Goal: Task Accomplishment & Management: Use online tool/utility

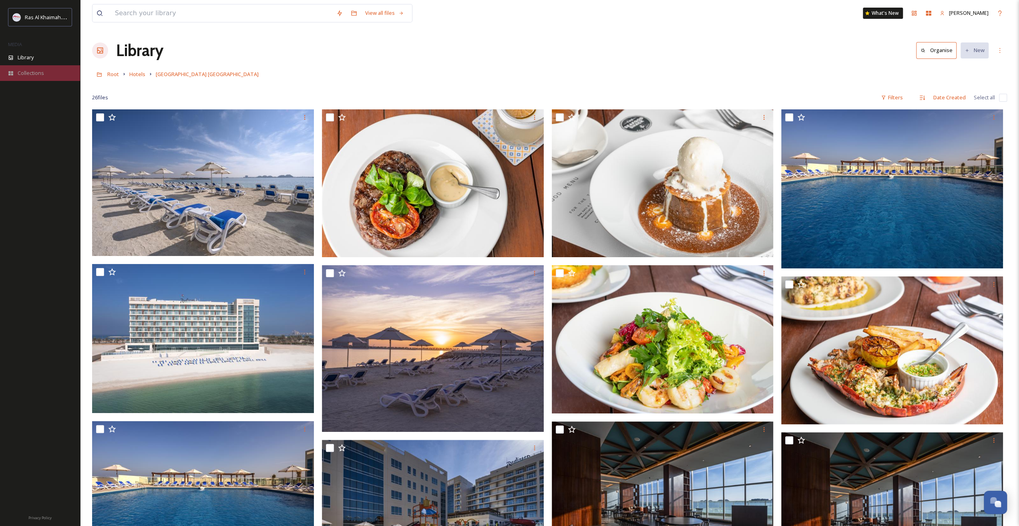
click at [24, 72] on span "Collections" at bounding box center [31, 73] width 26 height 8
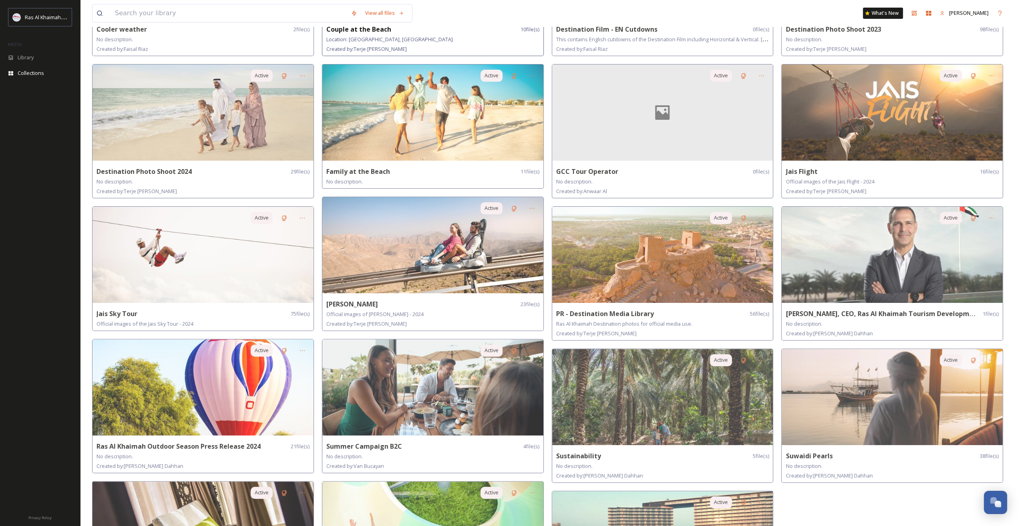
scroll to position [265, 0]
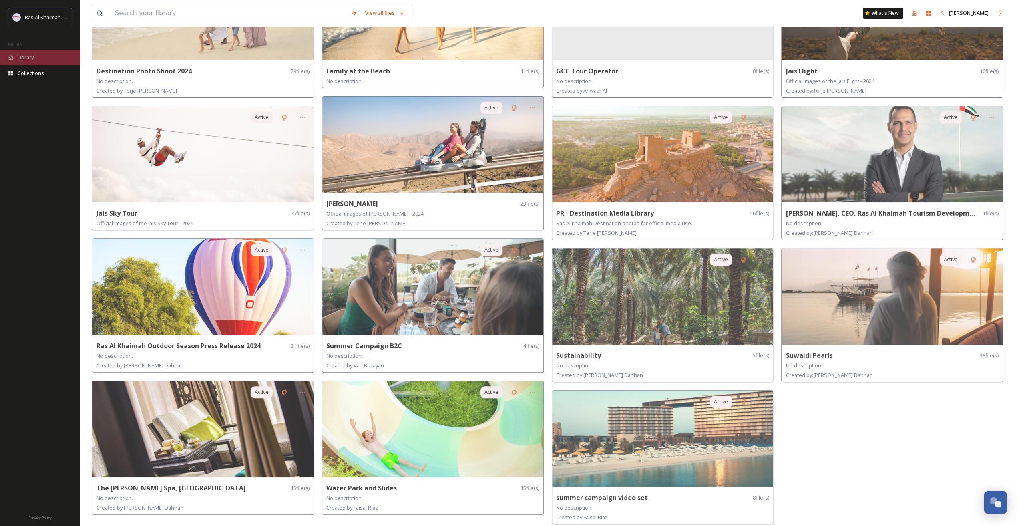
click at [40, 55] on div "Library" at bounding box center [40, 58] width 80 height 16
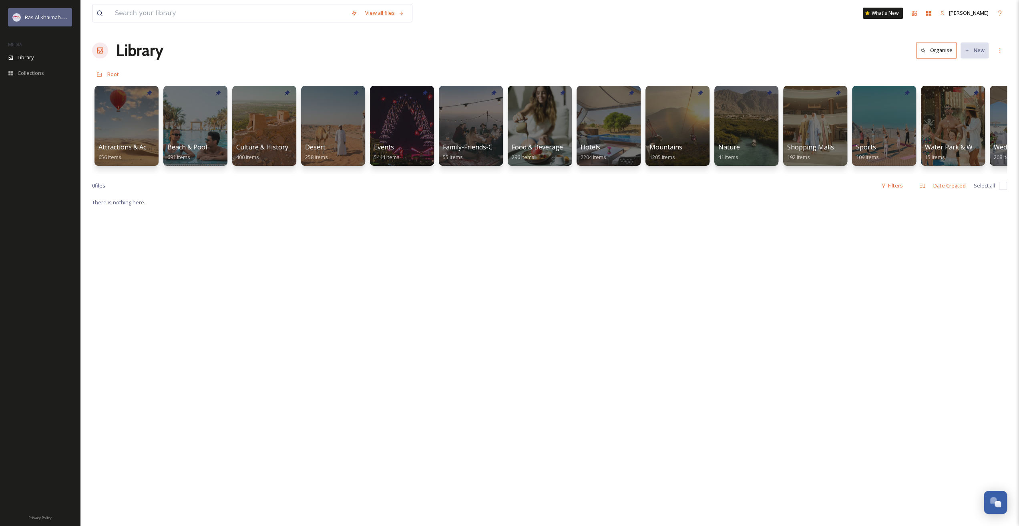
click at [38, 14] on div "Ras Al Khaimah Tourism Development Authority" at bounding box center [46, 17] width 43 height 10
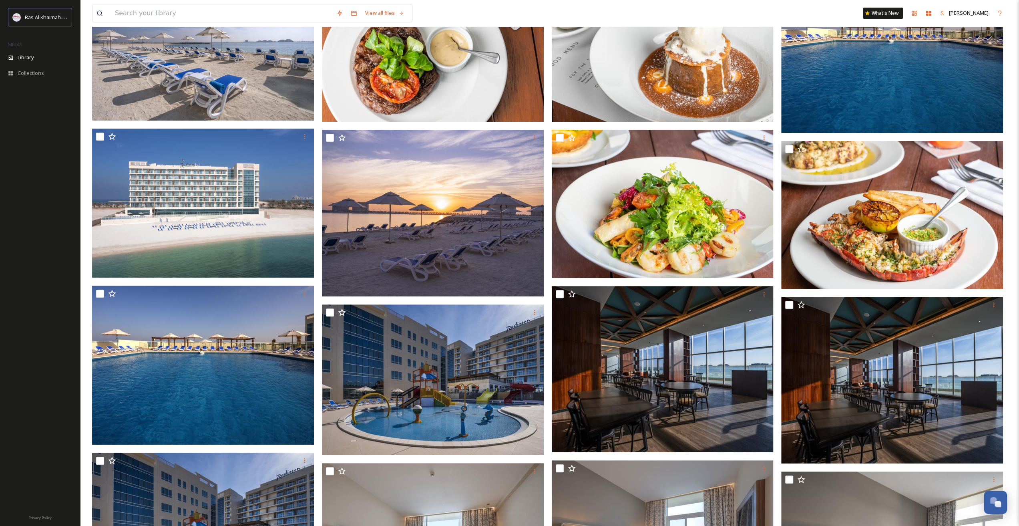
scroll to position [160, 0]
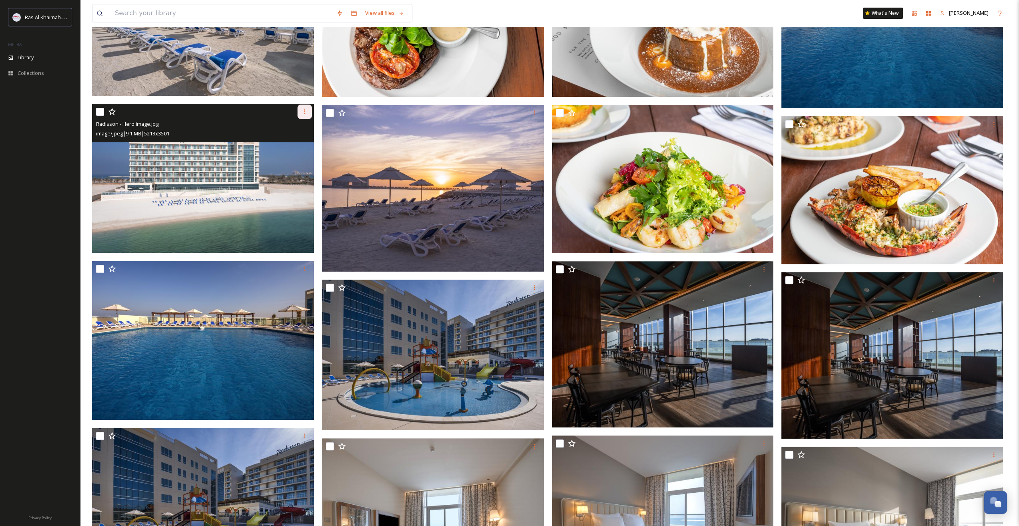
click at [302, 111] on icon at bounding box center [304, 111] width 6 height 6
click at [97, 108] on input "checkbox" at bounding box center [100, 112] width 8 height 8
checkbox input "true"
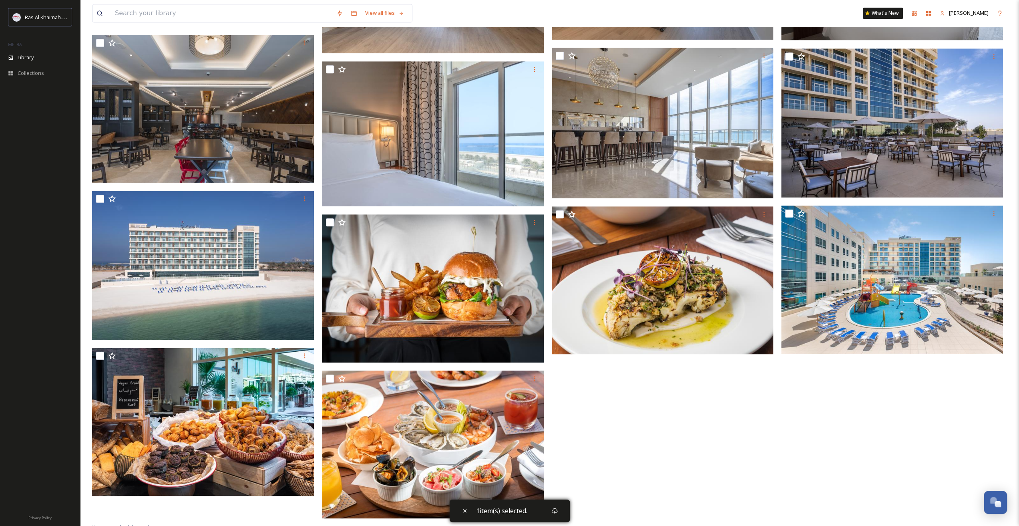
scroll to position [716, 0]
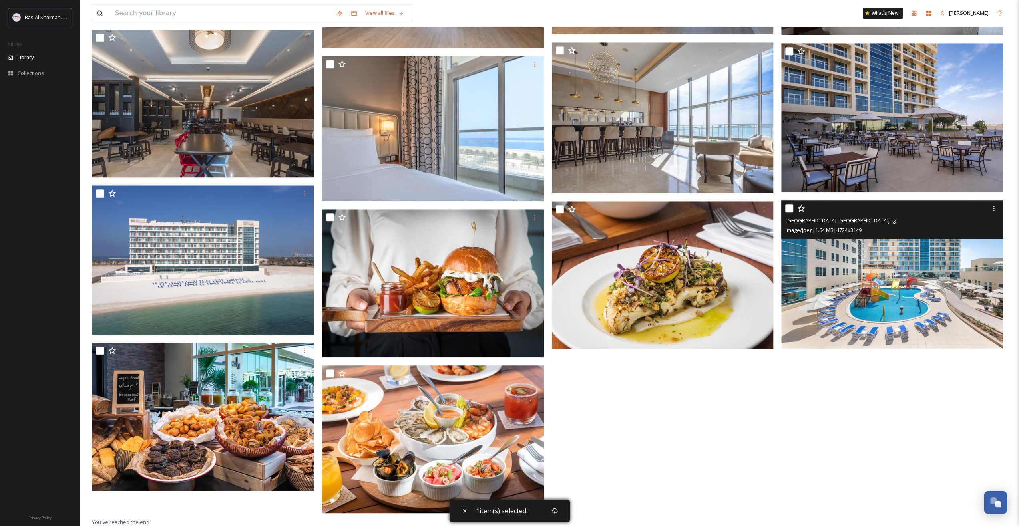
click at [786, 205] on input "checkbox" at bounding box center [789, 208] width 8 height 8
checkbox input "true"
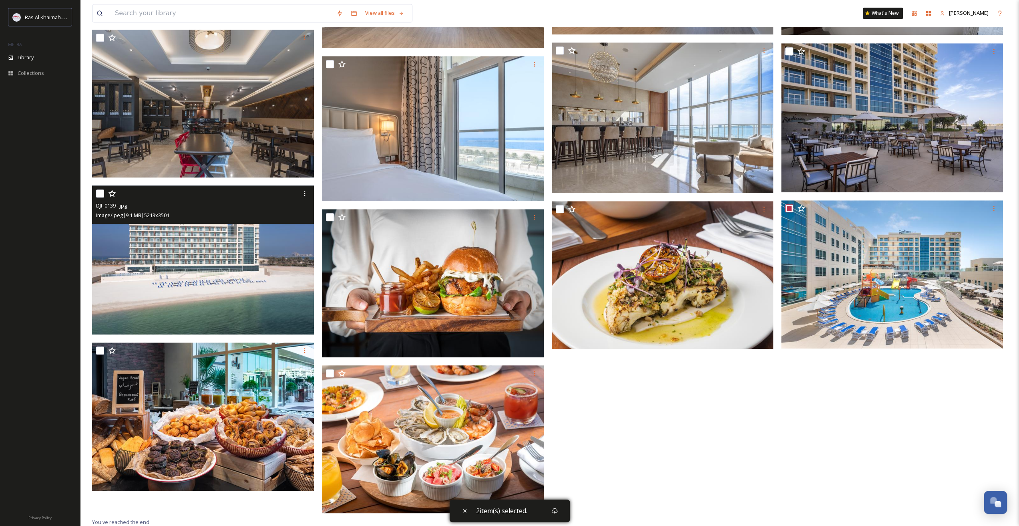
drag, startPoint x: 98, startPoint y: 192, endPoint x: 98, endPoint y: 196, distance: 4.5
click at [99, 192] on input "checkbox" at bounding box center [100, 193] width 8 height 8
checkbox input "true"
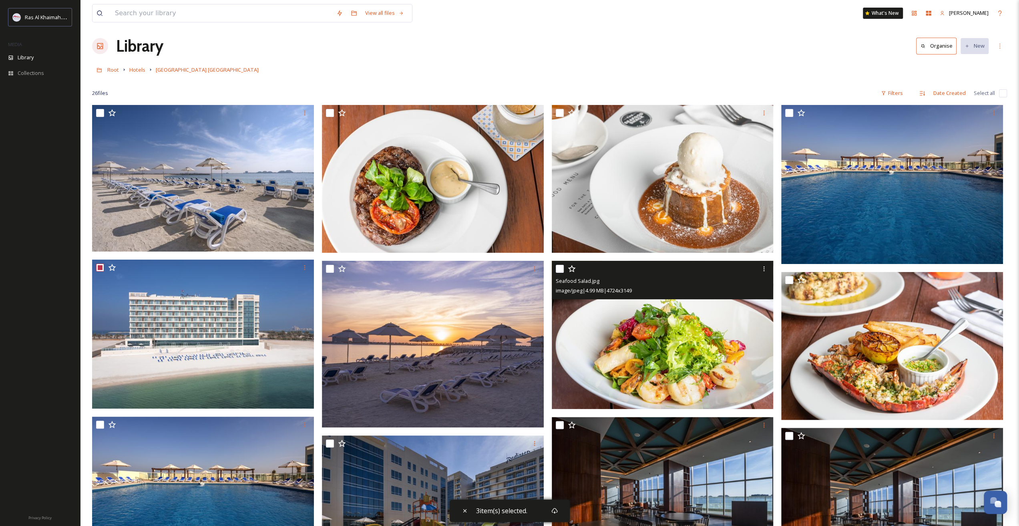
scroll to position [0, 0]
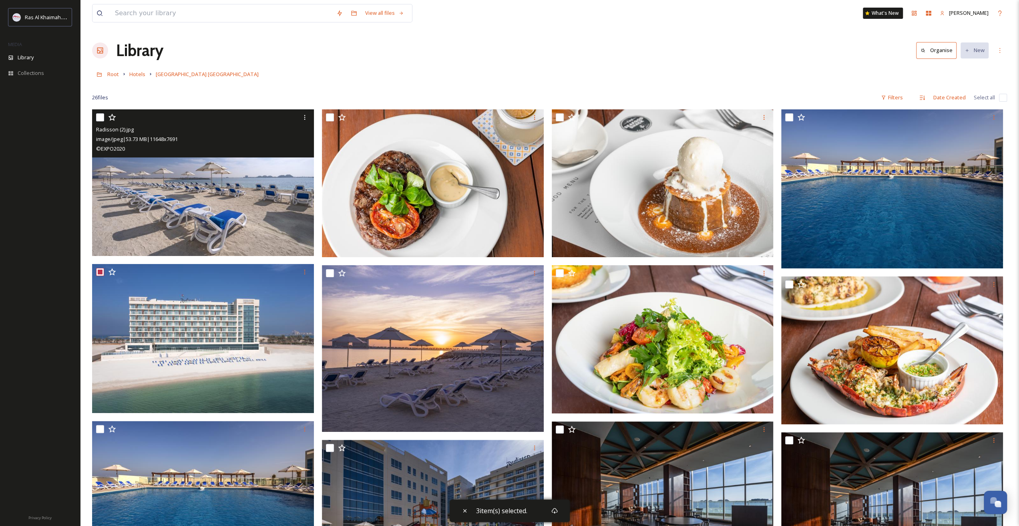
click at [101, 115] on input "checkbox" at bounding box center [100, 117] width 8 height 8
checkbox input "true"
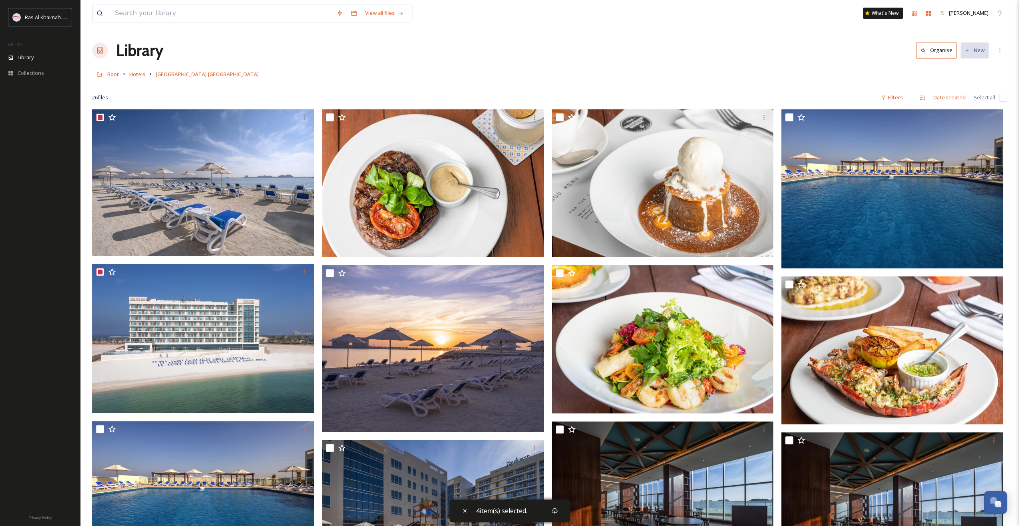
drag, startPoint x: 205, startPoint y: 72, endPoint x: 177, endPoint y: 89, distance: 33.1
click at [177, 89] on div at bounding box center [549, 86] width 915 height 8
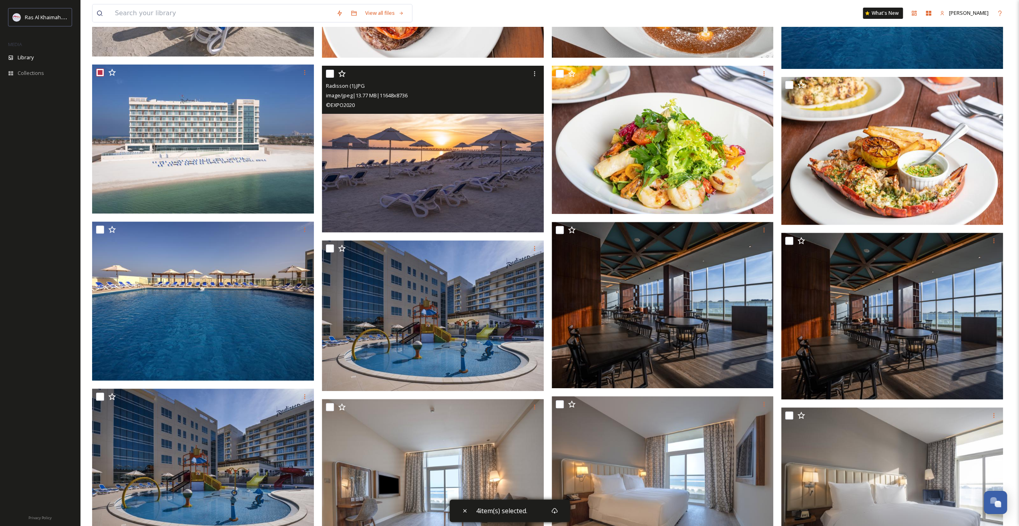
scroll to position [200, 0]
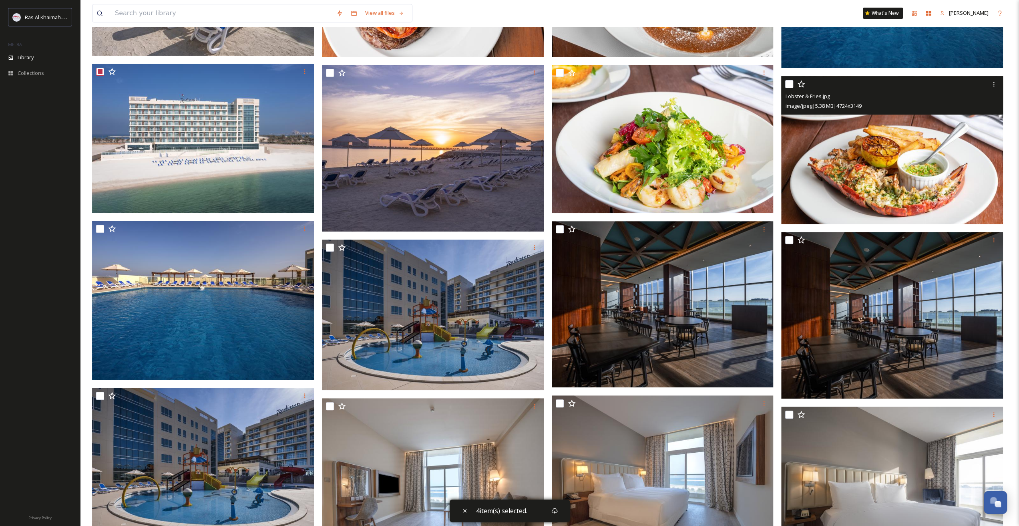
click at [789, 83] on input "checkbox" at bounding box center [789, 84] width 8 height 8
checkbox input "true"
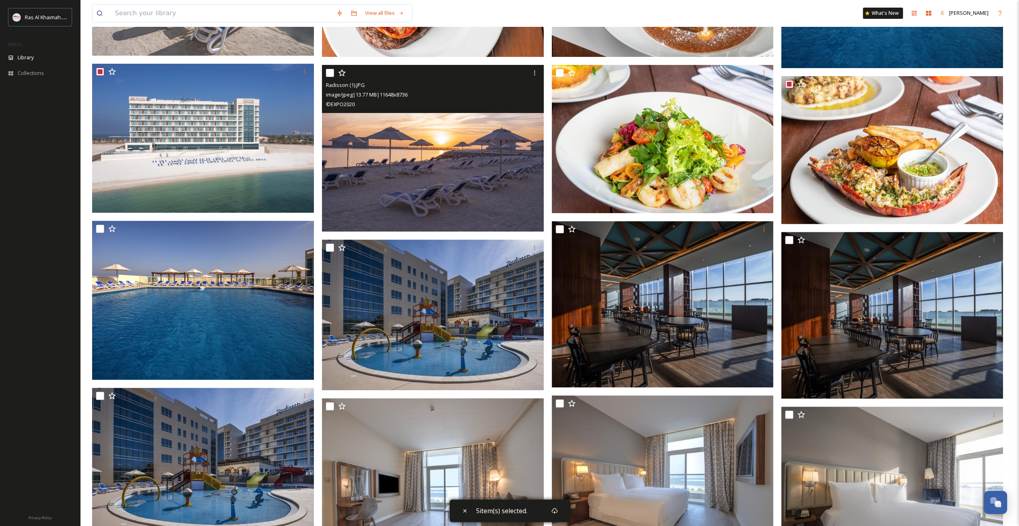
click at [330, 72] on input "checkbox" at bounding box center [330, 73] width 8 height 8
checkbox input "true"
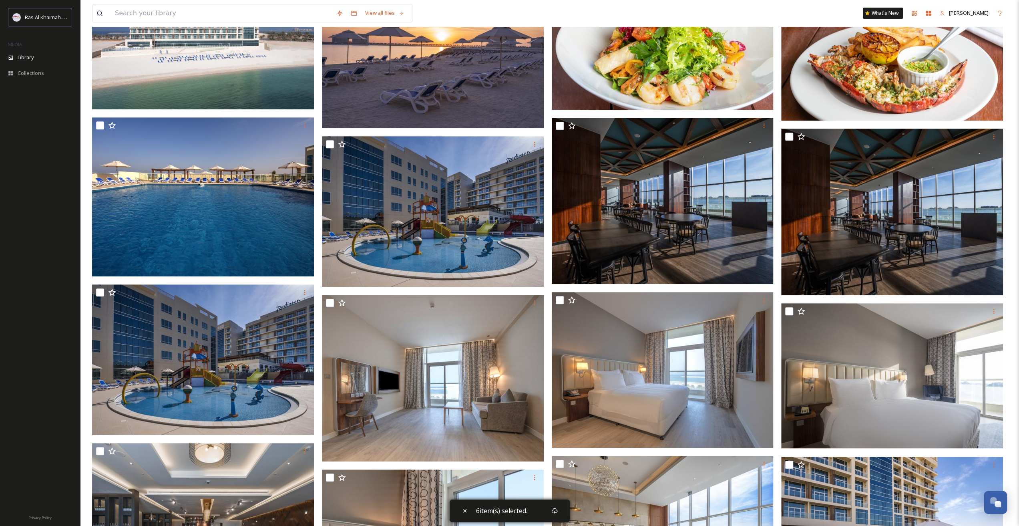
scroll to position [320, 0]
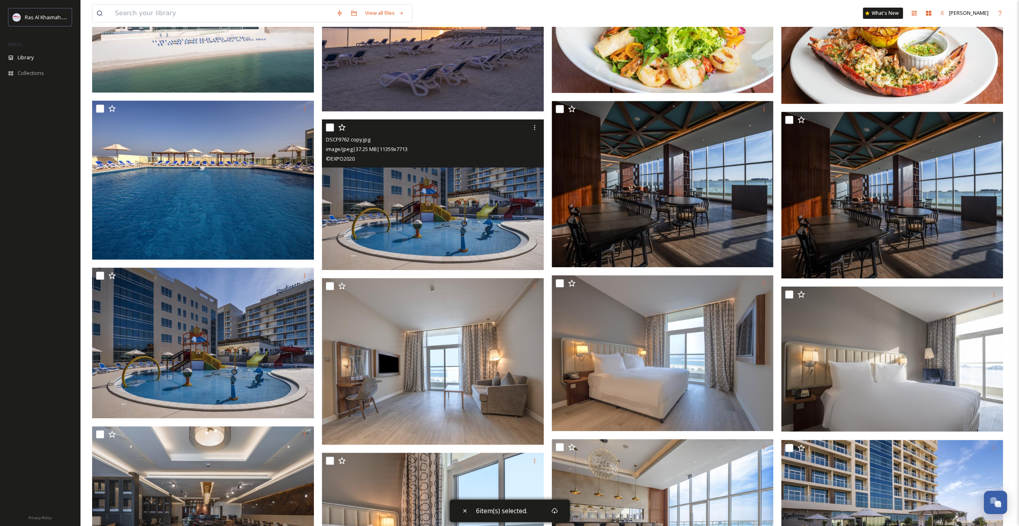
click at [329, 126] on input "checkbox" at bounding box center [330, 127] width 8 height 8
checkbox input "true"
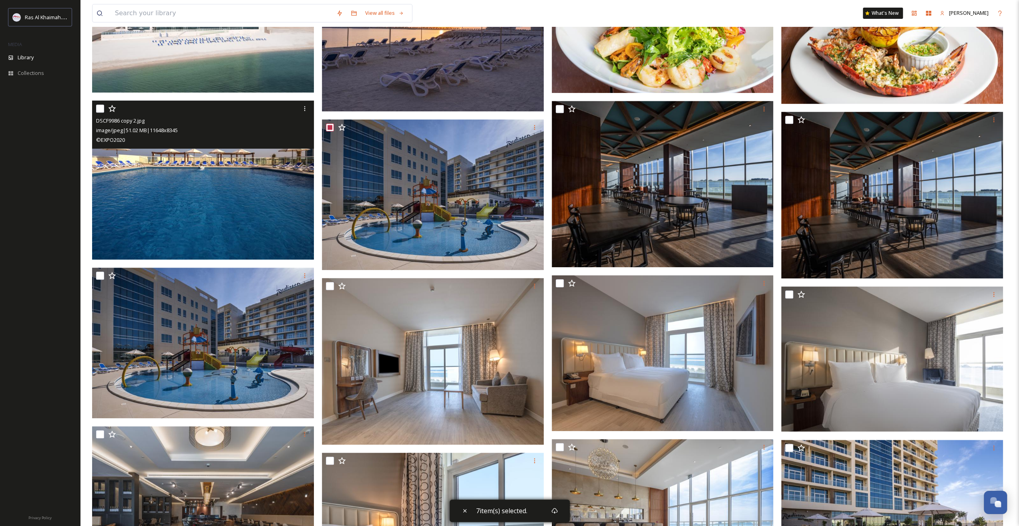
click at [98, 110] on input "checkbox" at bounding box center [100, 108] width 8 height 8
checkbox input "true"
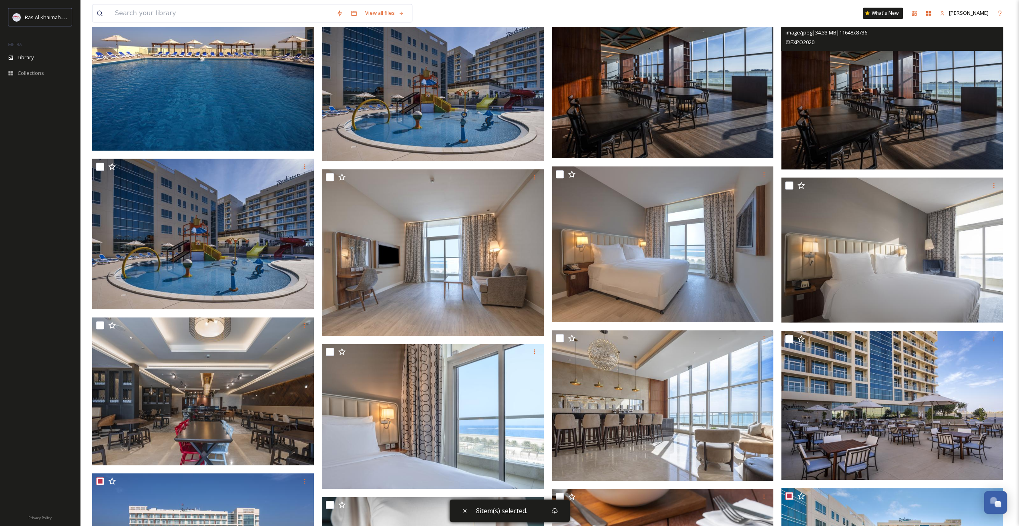
scroll to position [520, 0]
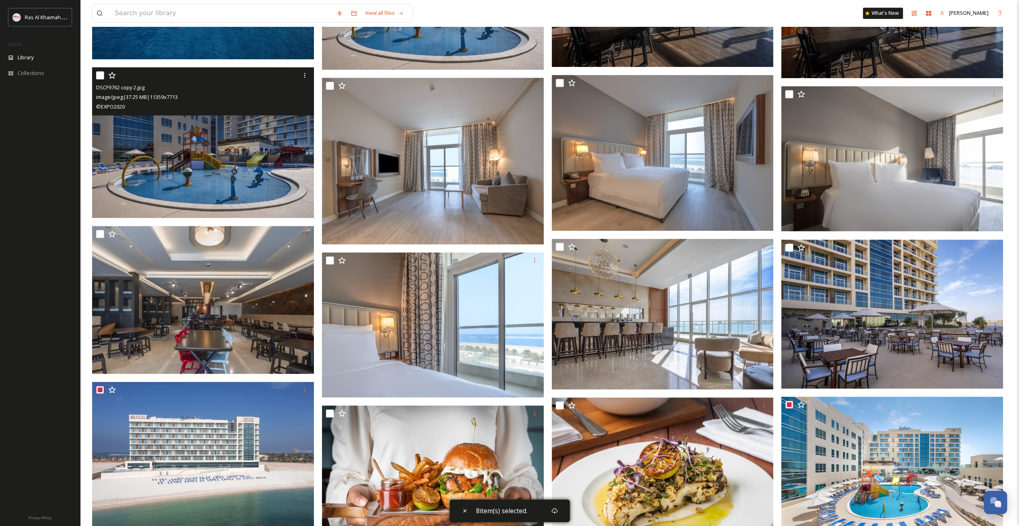
click at [100, 74] on input "checkbox" at bounding box center [100, 75] width 8 height 8
checkbox input "true"
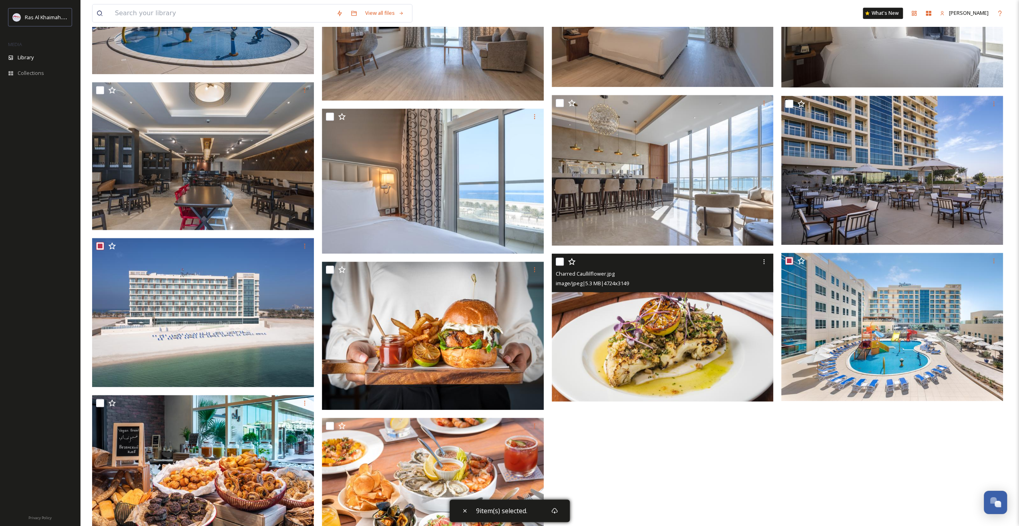
scroll to position [716, 0]
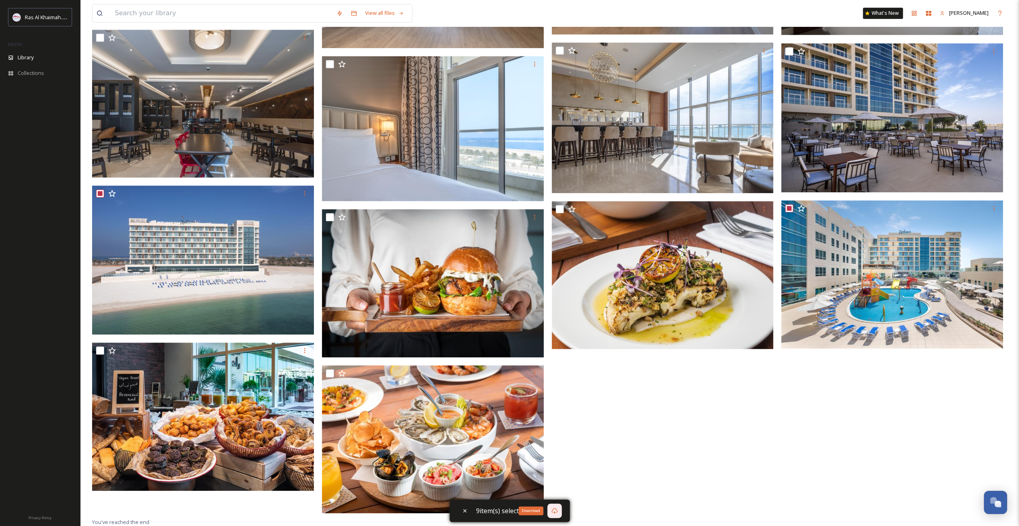
click at [553, 508] on icon at bounding box center [554, 510] width 6 height 6
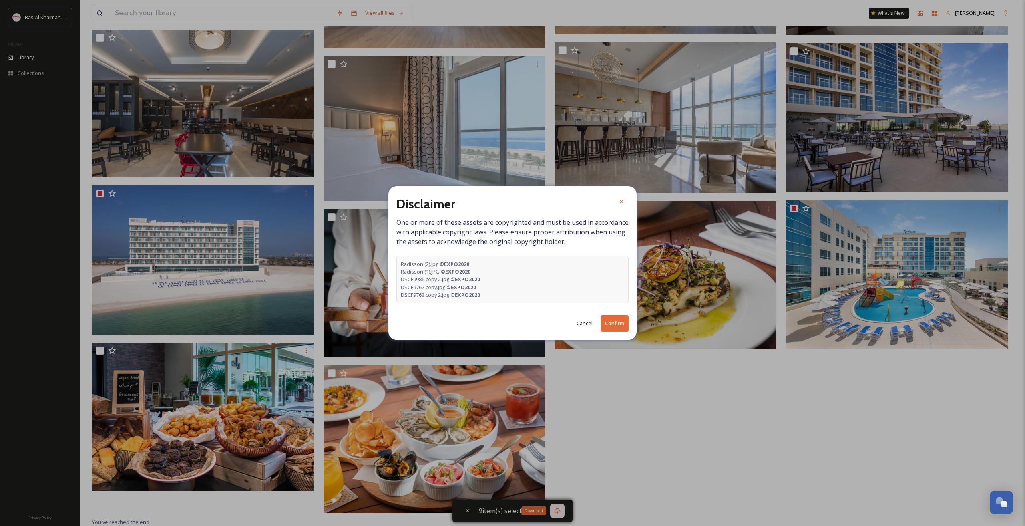
click at [616, 321] on button "Confirm" at bounding box center [614, 323] width 28 height 16
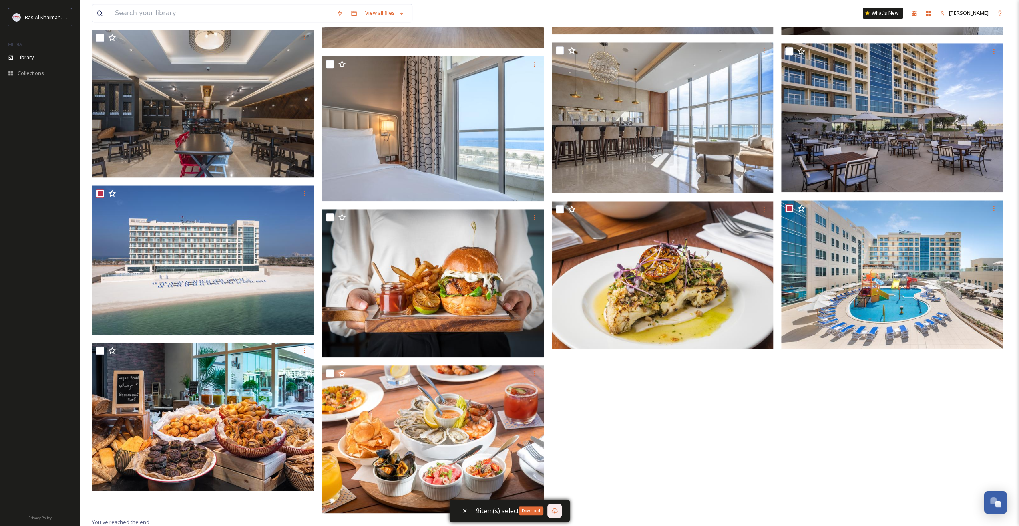
click at [23, 235] on div at bounding box center [40, 300] width 80 height 415
